Goal: Book appointment/travel/reservation

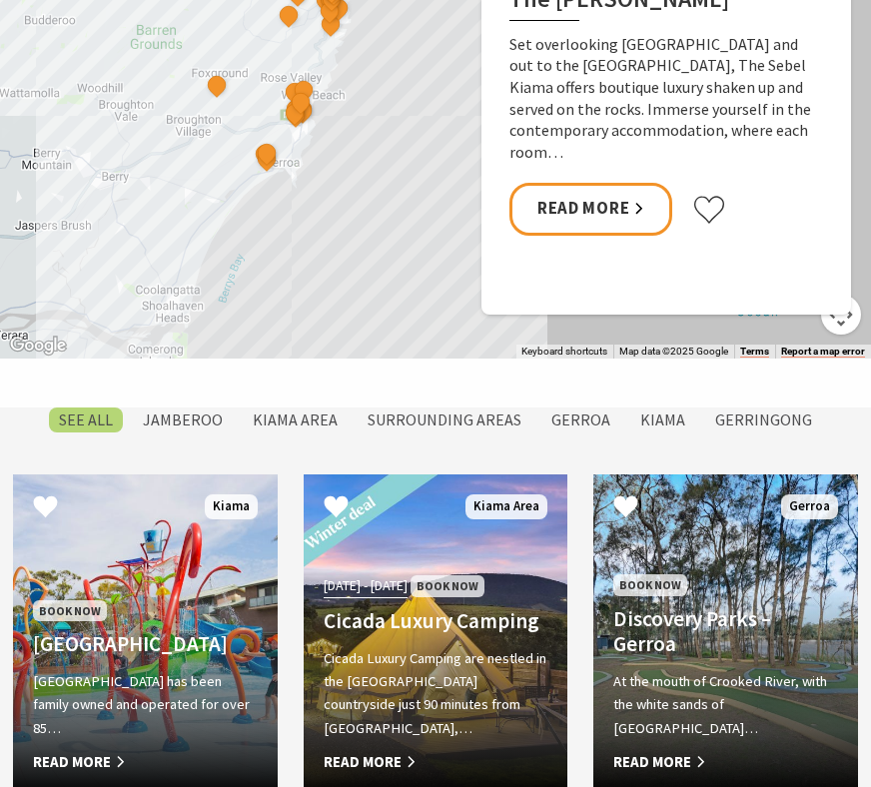
scroll to position [1272, 0]
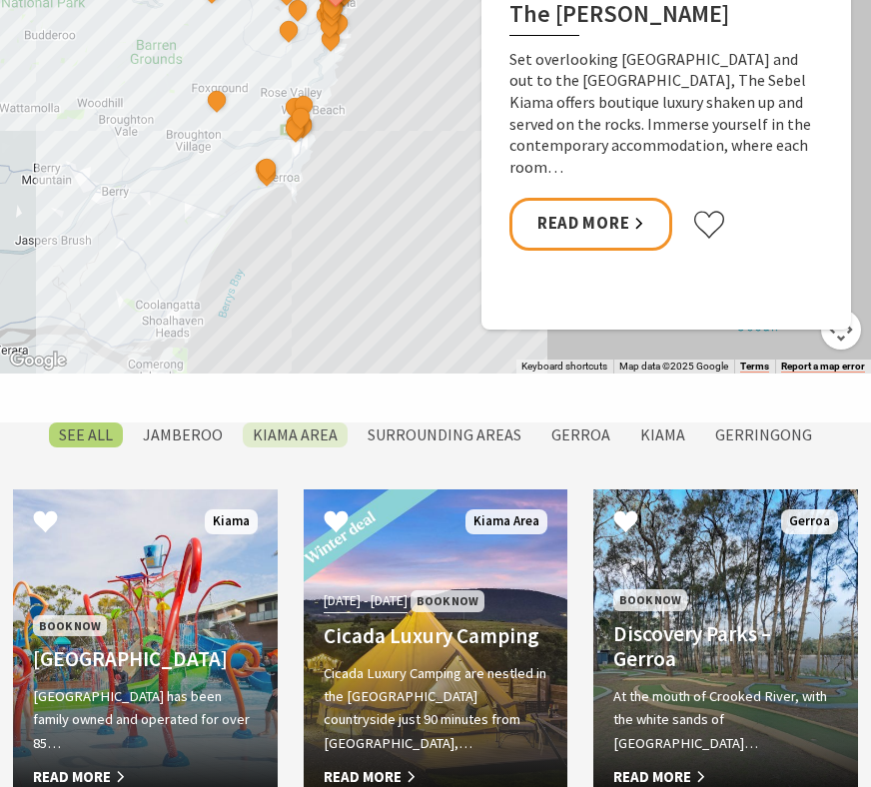
click at [297, 422] on label "Kiama Area" at bounding box center [295, 434] width 105 height 25
click at [0, 0] on input "Kiama Area" at bounding box center [0, 0] width 0 height 0
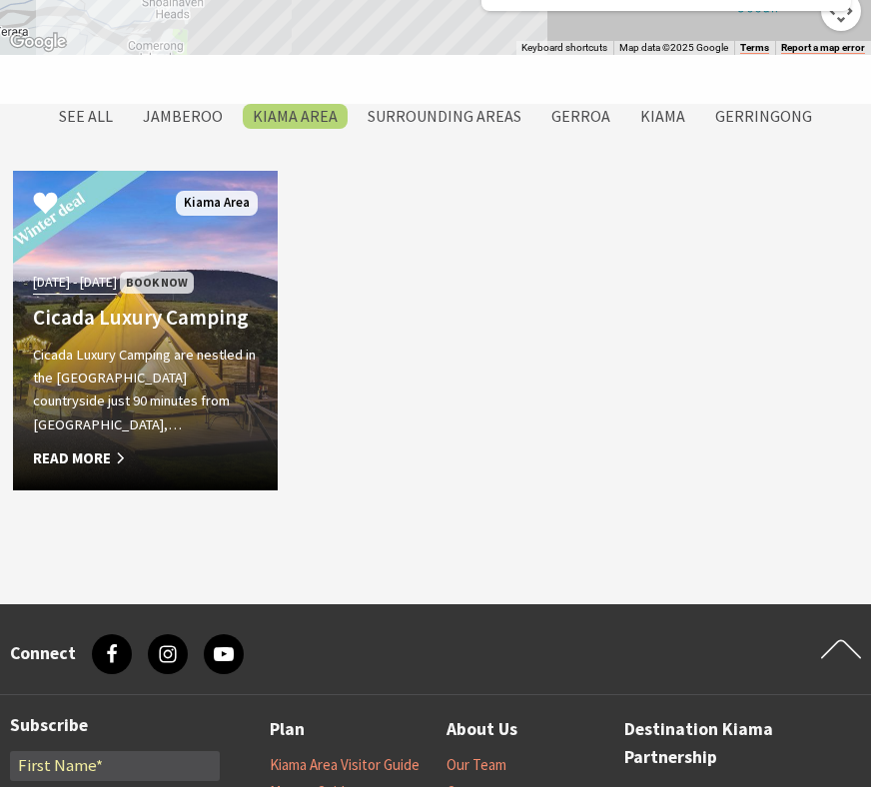
scroll to position [1583, 0]
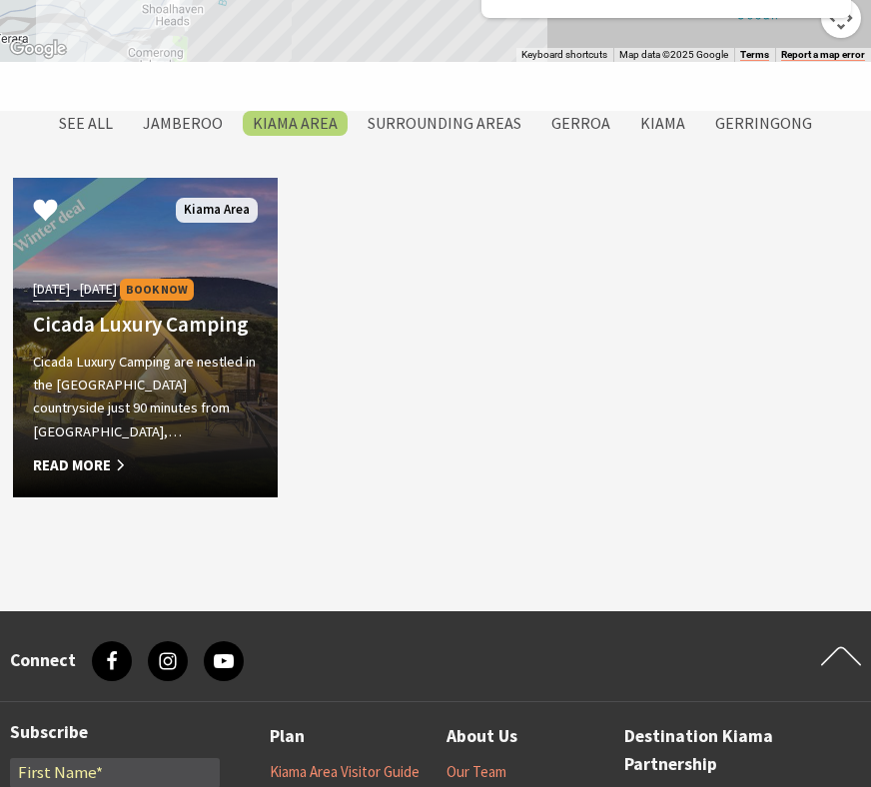
click at [120, 331] on div "01 Jun 25 - 31 Aug 25 Book Now Cicada Luxury Camping Cicada Luxury Camping are …" at bounding box center [145, 377] width 265 height 202
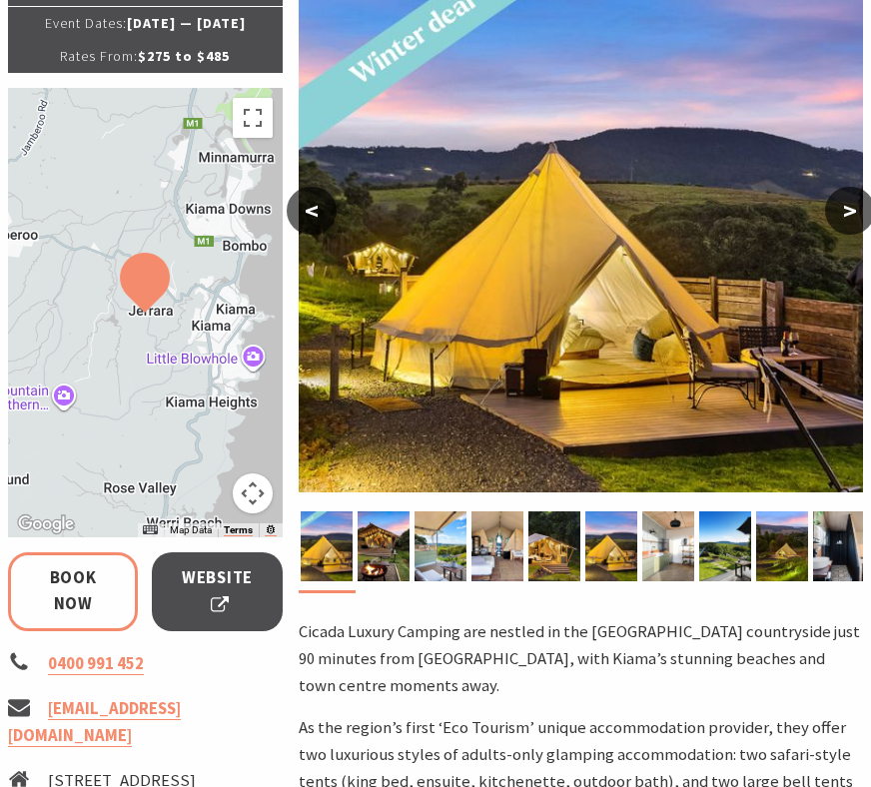
select select "3"
select select "2"
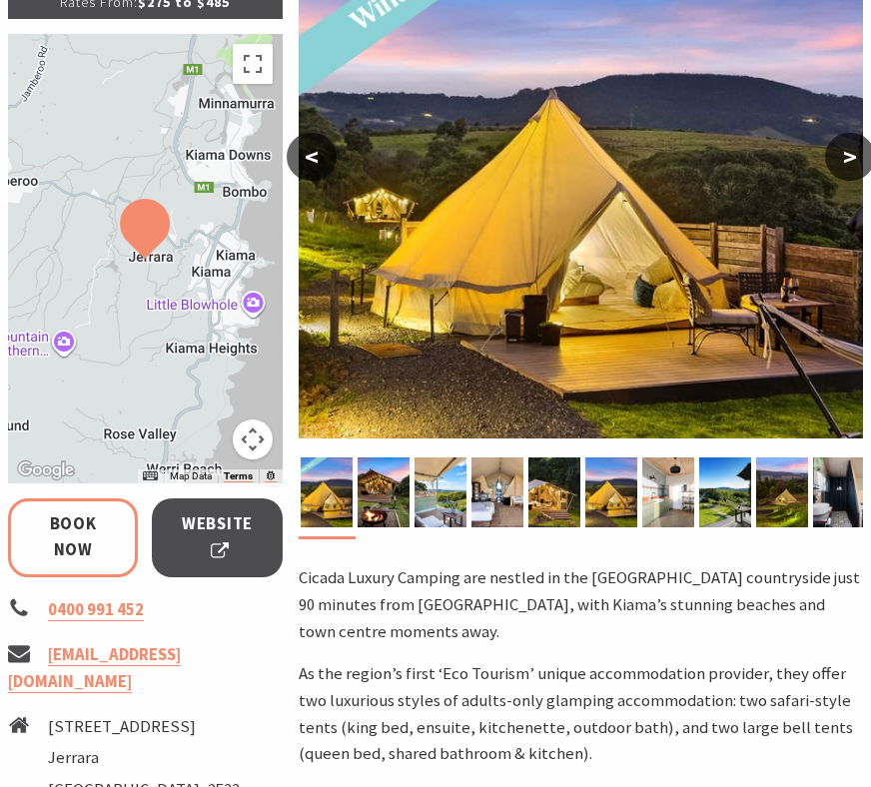
scroll to position [402, 0]
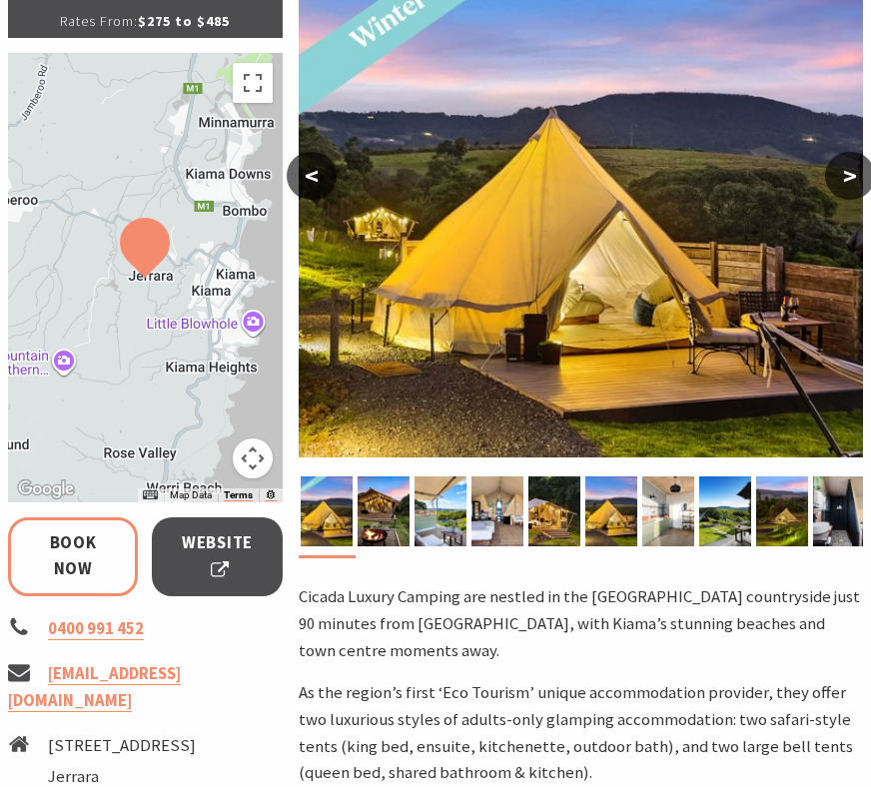
click at [840, 181] on button ">" at bounding box center [850, 176] width 50 height 48
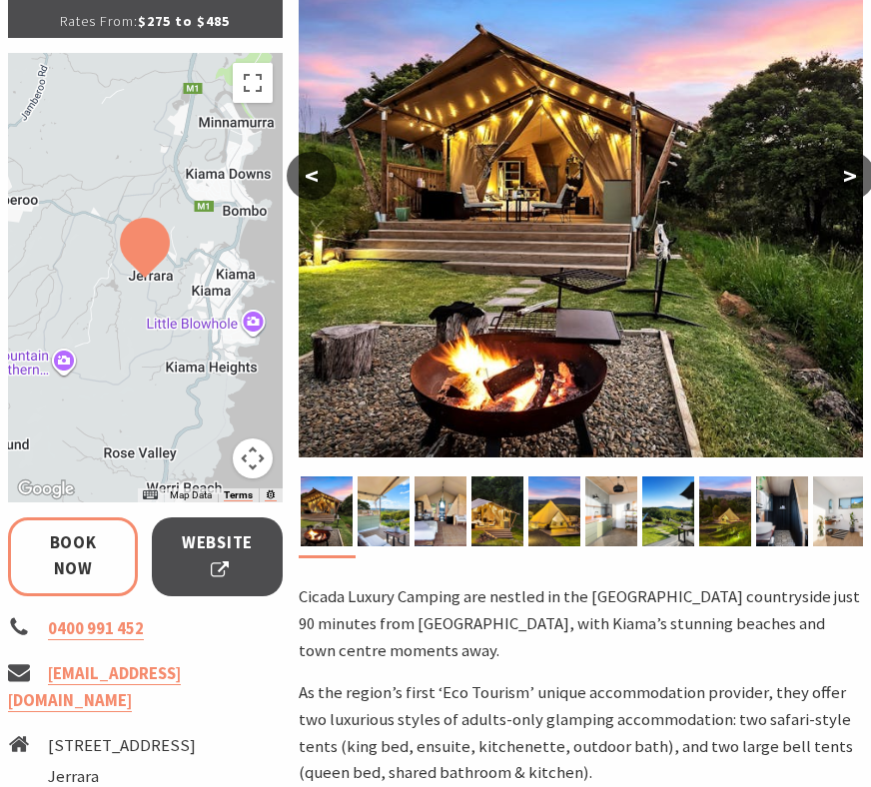
click at [840, 181] on button ">" at bounding box center [850, 176] width 50 height 48
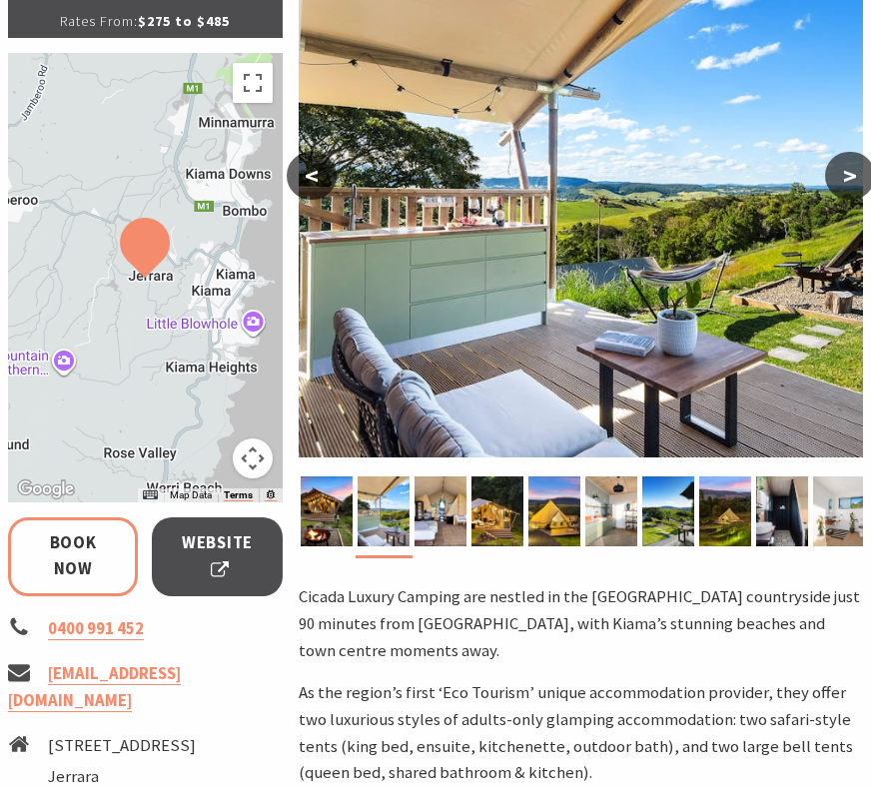
click at [840, 182] on button ">" at bounding box center [850, 176] width 50 height 48
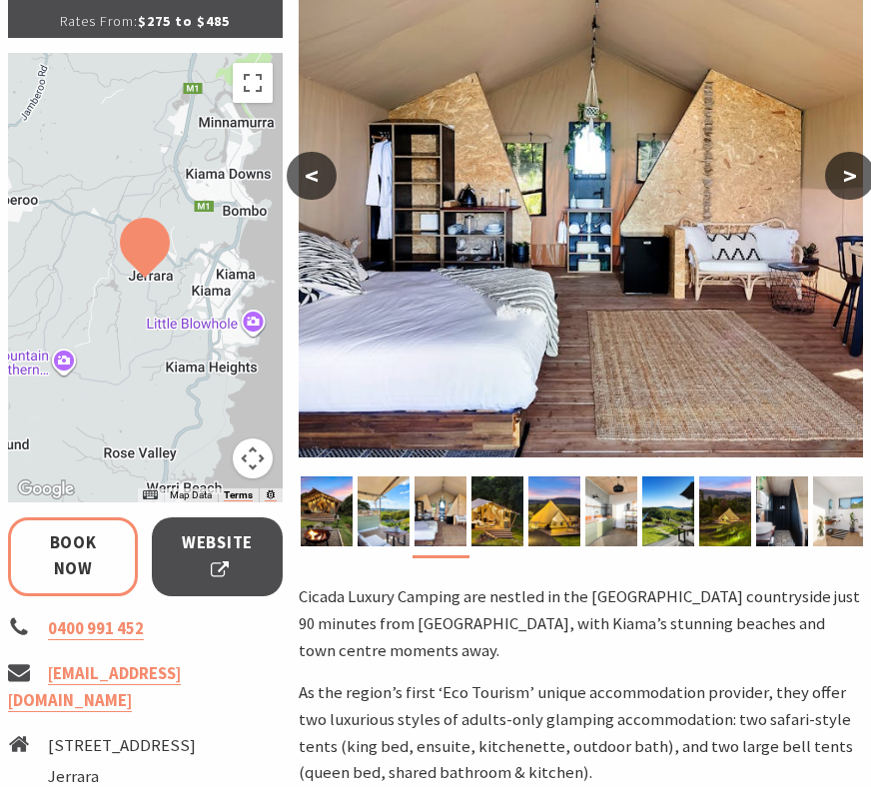
click at [840, 184] on button ">" at bounding box center [850, 176] width 50 height 48
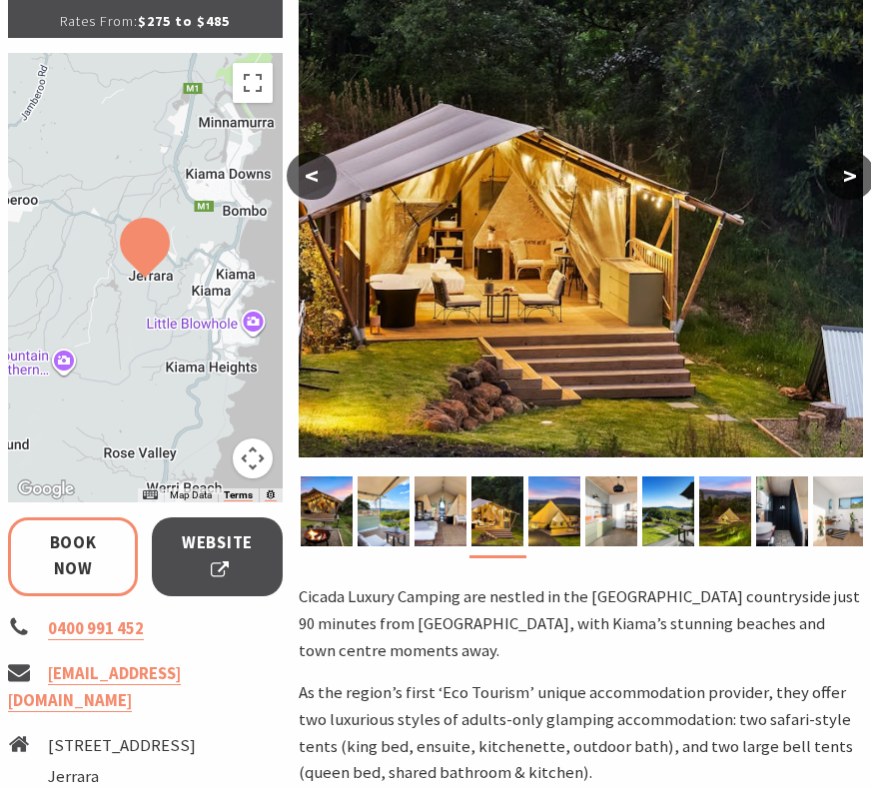
click at [840, 184] on button ">" at bounding box center [850, 176] width 50 height 48
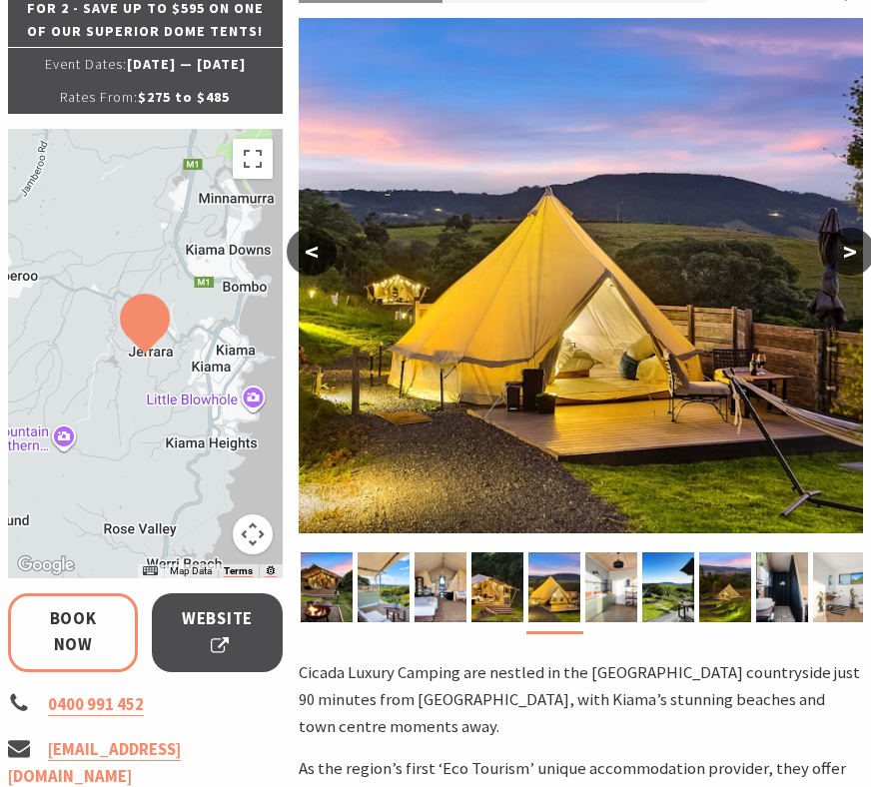
scroll to position [332, 0]
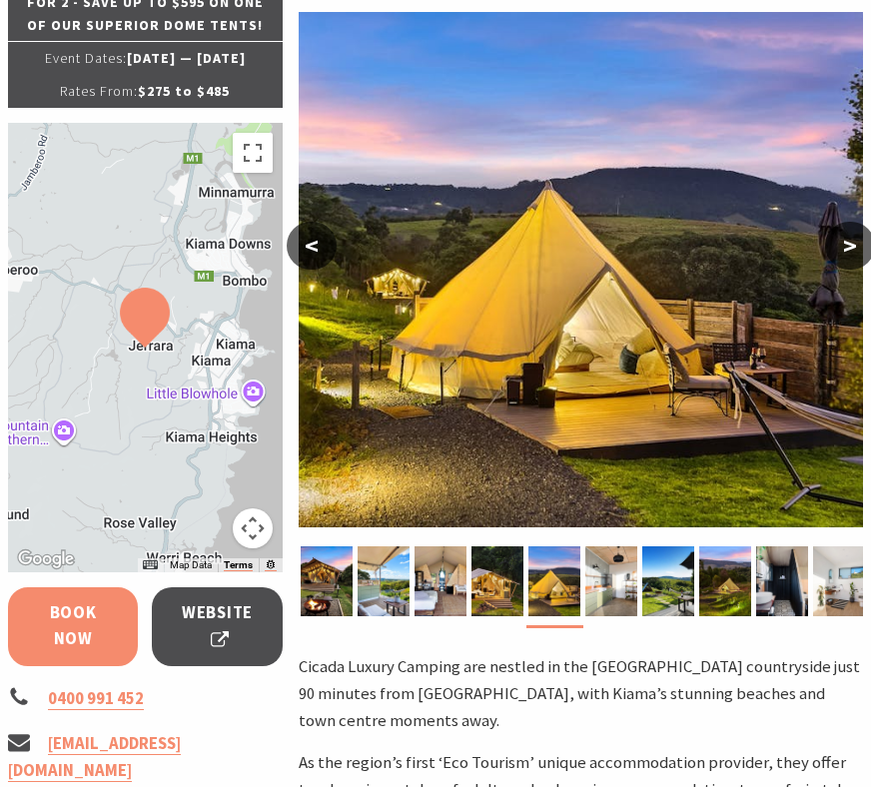
click at [102, 646] on link "Book Now" at bounding box center [73, 627] width 130 height 80
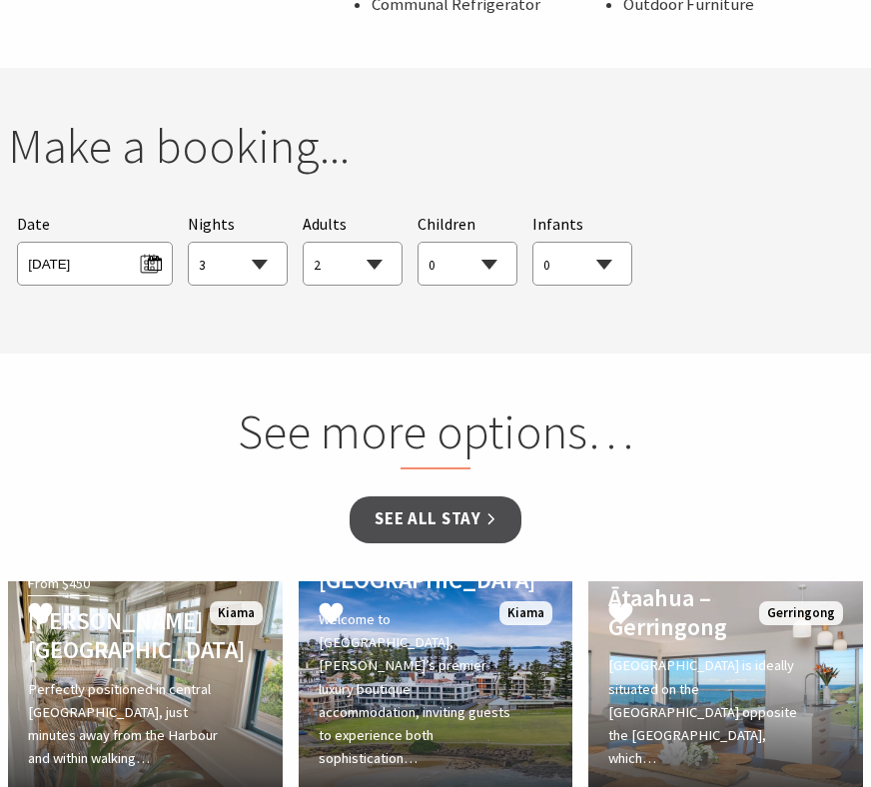
scroll to position [1865, 0]
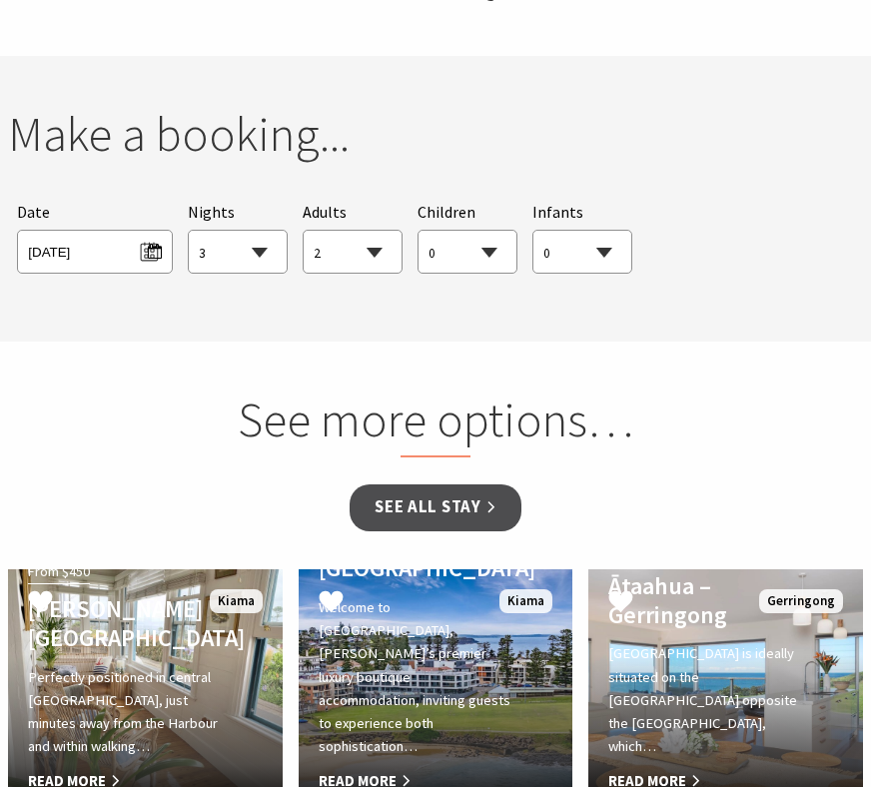
click at [261, 231] on select "1 2 3 4 5 6 7 8 9 10 11 12 13 14 15 16 17 18 19 20 21 22 23 24 25 26 27 28 29 30" at bounding box center [238, 253] width 98 height 44
click at [189, 231] on select "1 2 3 4 5 6 7 8 9 10 11 12 13 14 15 16 17 18 19 20 21 22 23 24 25 26 27 28 29 30" at bounding box center [238, 253] width 98 height 44
click at [156, 236] on span "Tue 16/09/2025" at bounding box center [94, 249] width 133 height 27
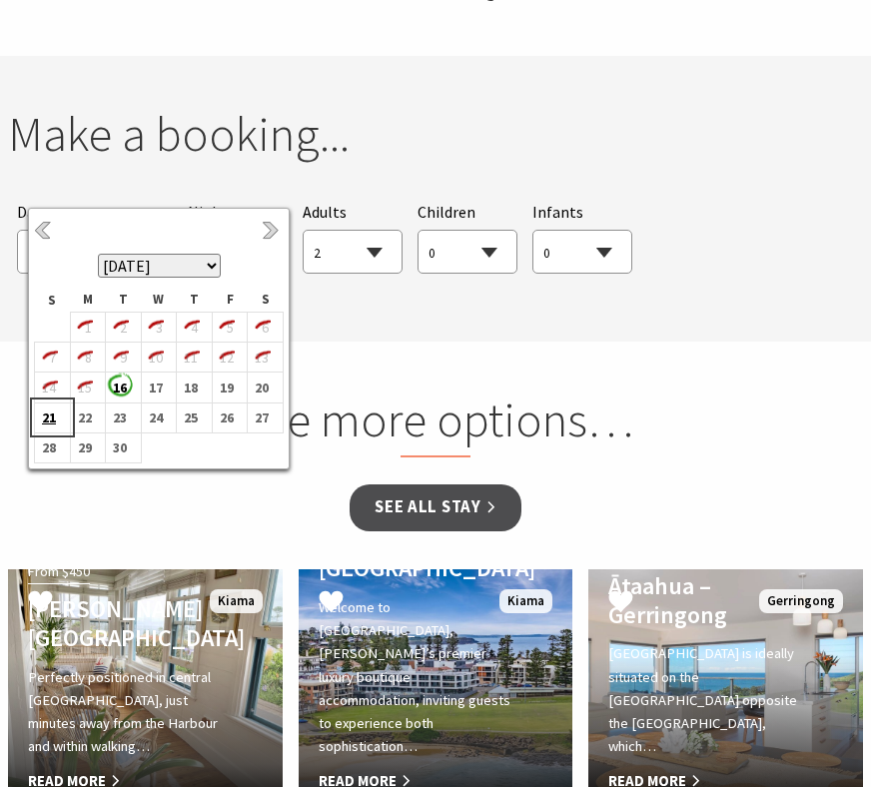
click at [47, 415] on b "21" at bounding box center [48, 417] width 26 height 26
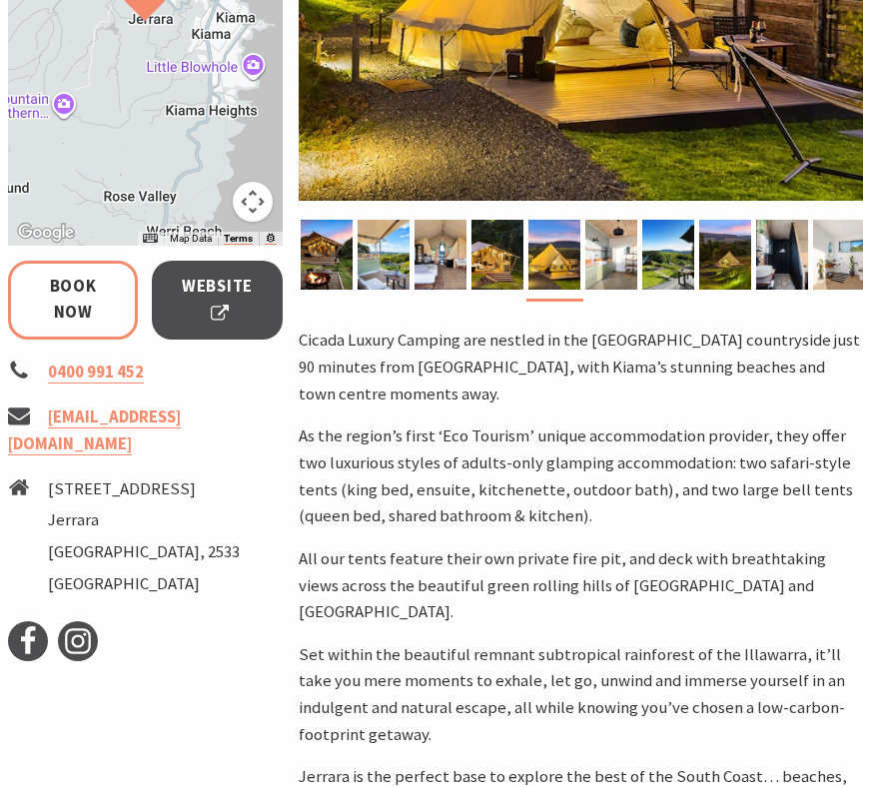
scroll to position [634, 0]
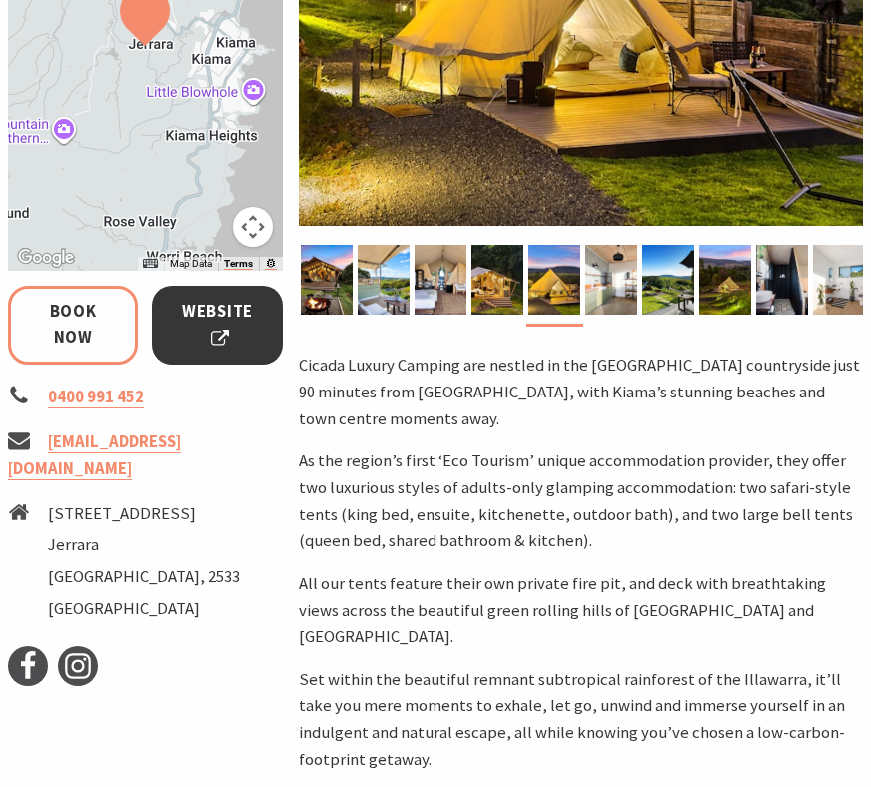
click at [204, 343] on span "Website" at bounding box center [217, 326] width 80 height 54
select select "2"
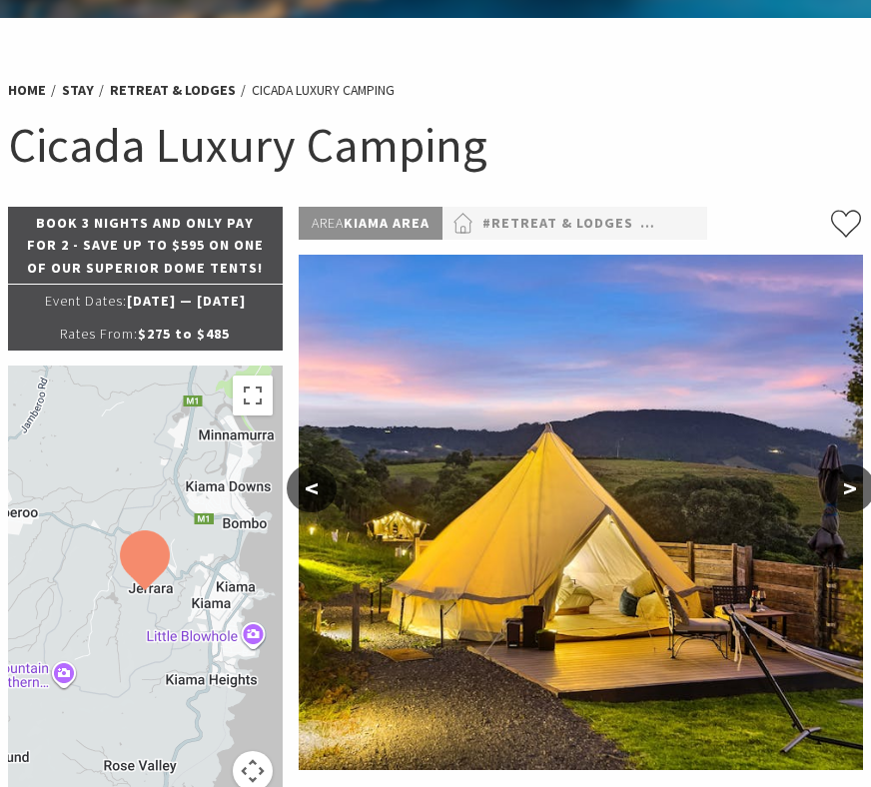
scroll to position [92, 0]
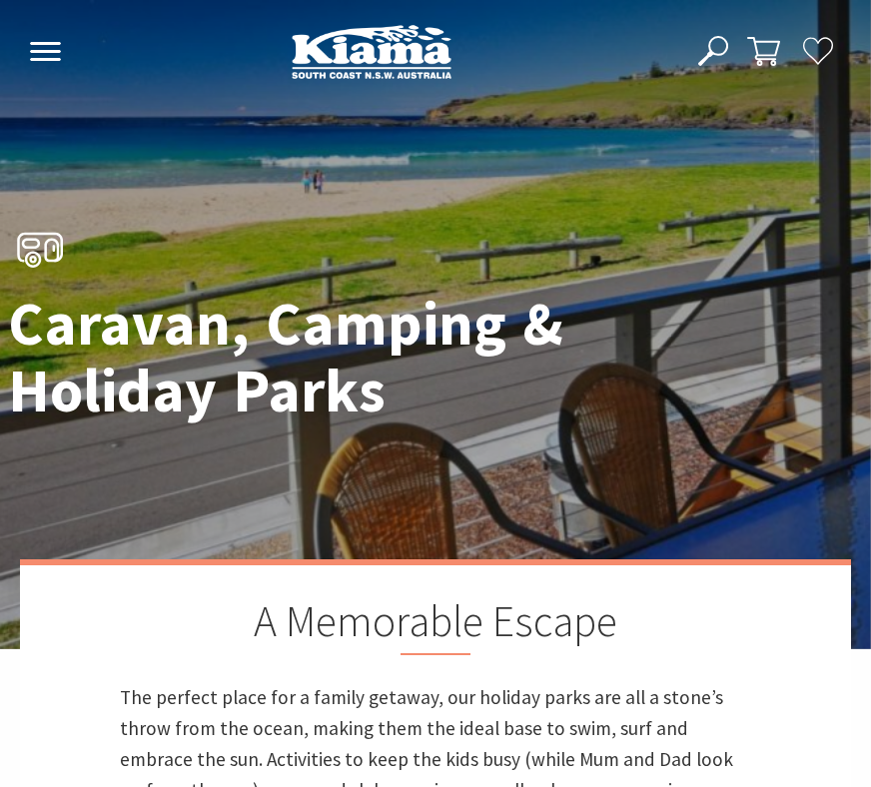
scroll to position [1583, 0]
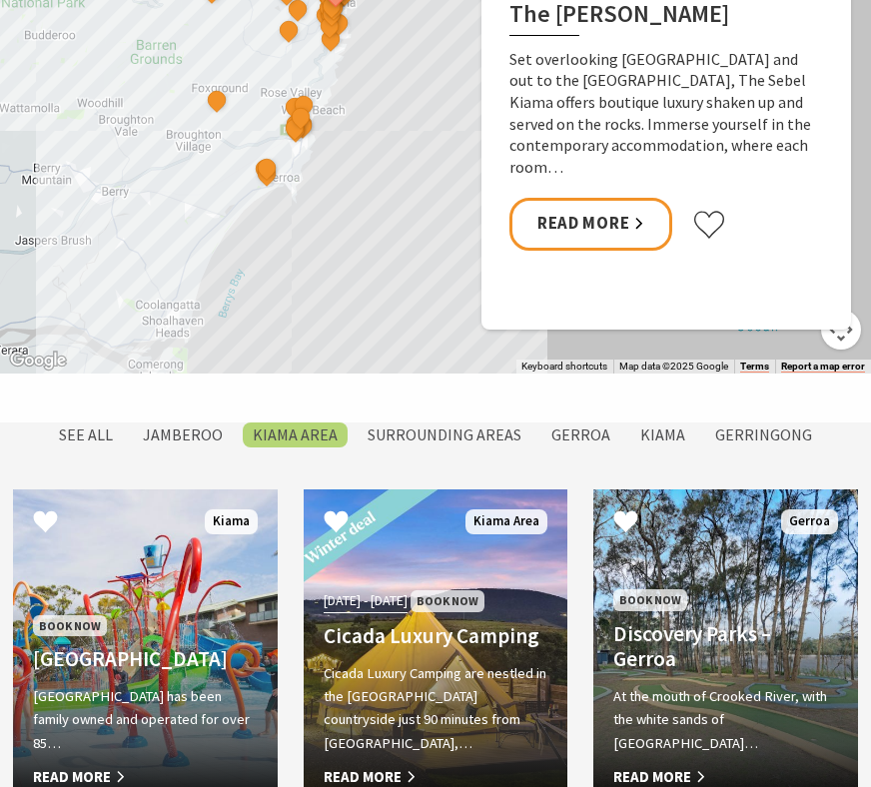
scroll to position [1319, 0]
